Goal: Information Seeking & Learning: Learn about a topic

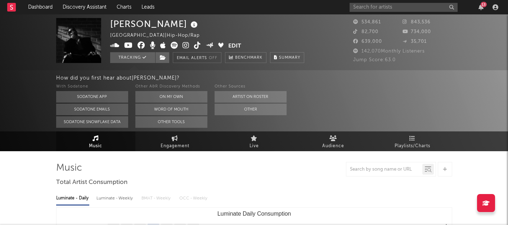
select select "6m"
click at [375, 6] on input "text" at bounding box center [404, 7] width 108 height 9
type input "ronisia"
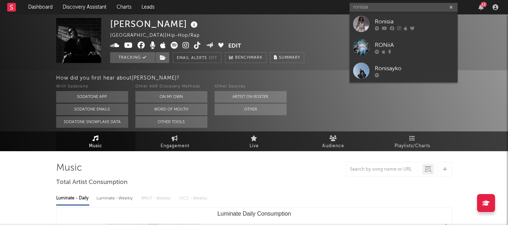
click at [358, 17] on div at bounding box center [361, 24] width 16 height 16
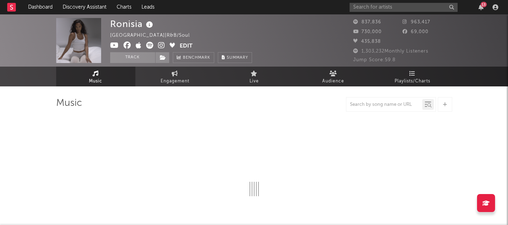
select select "6m"
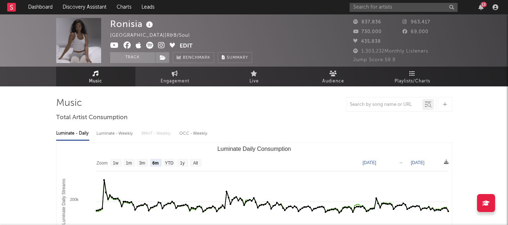
click at [405, 20] on icon at bounding box center [406, 21] width 7 height 5
